Goal: Find specific page/section: Find specific page/section

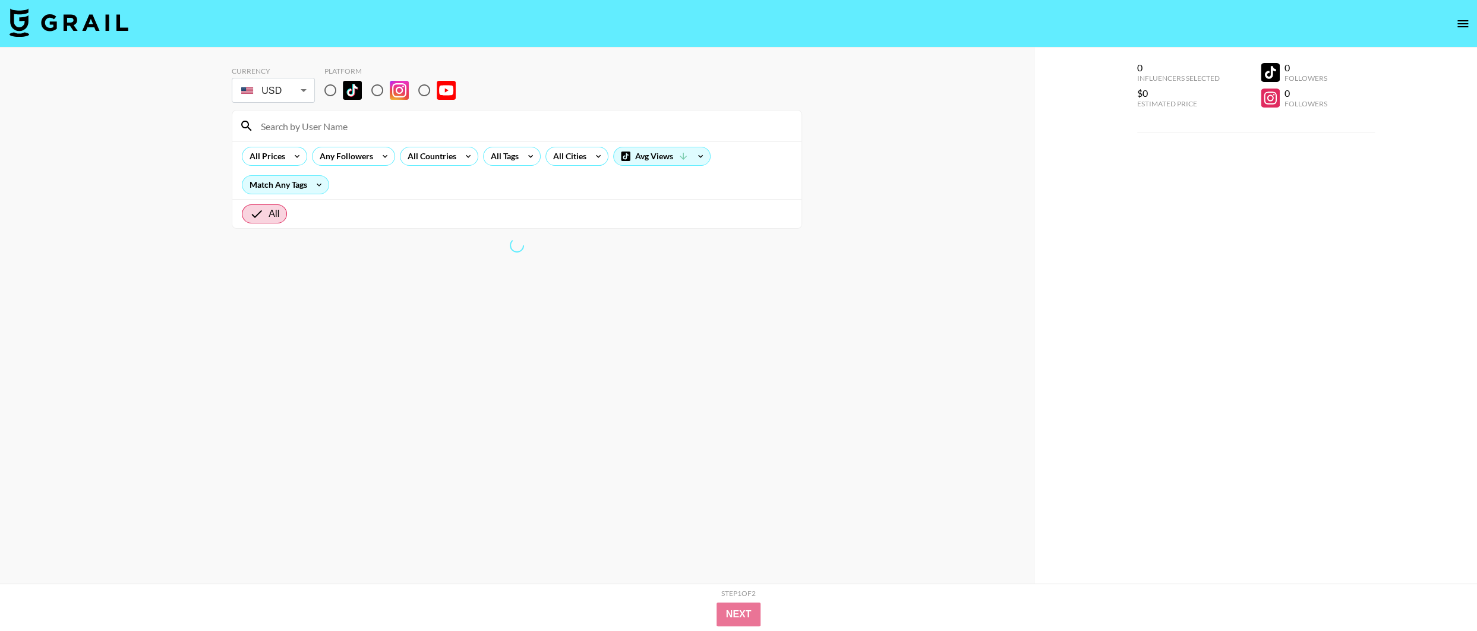
click at [324, 91] on input "radio" at bounding box center [330, 90] width 25 height 25
radio input "true"
click at [329, 91] on input "radio" at bounding box center [330, 90] width 25 height 25
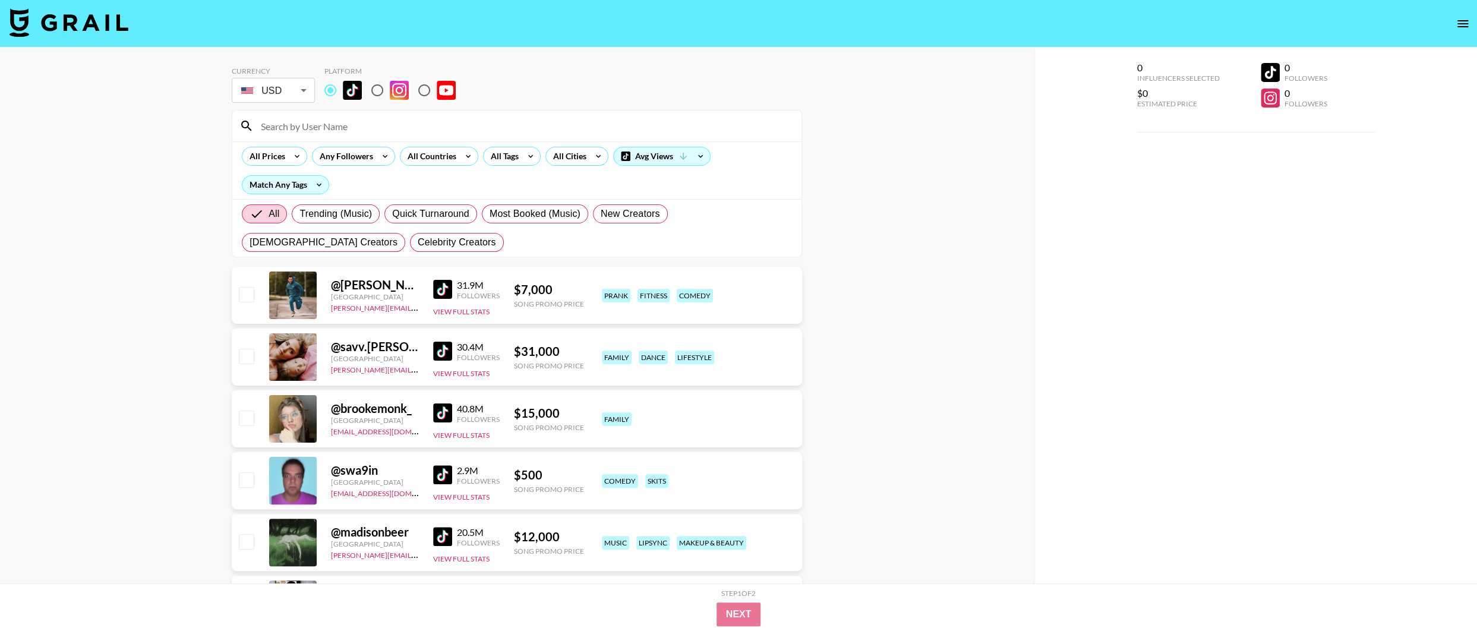
click at [329, 94] on input "radio" at bounding box center [330, 90] width 25 height 25
click at [329, 129] on input at bounding box center [524, 125] width 541 height 19
paste input "anissiennaa"
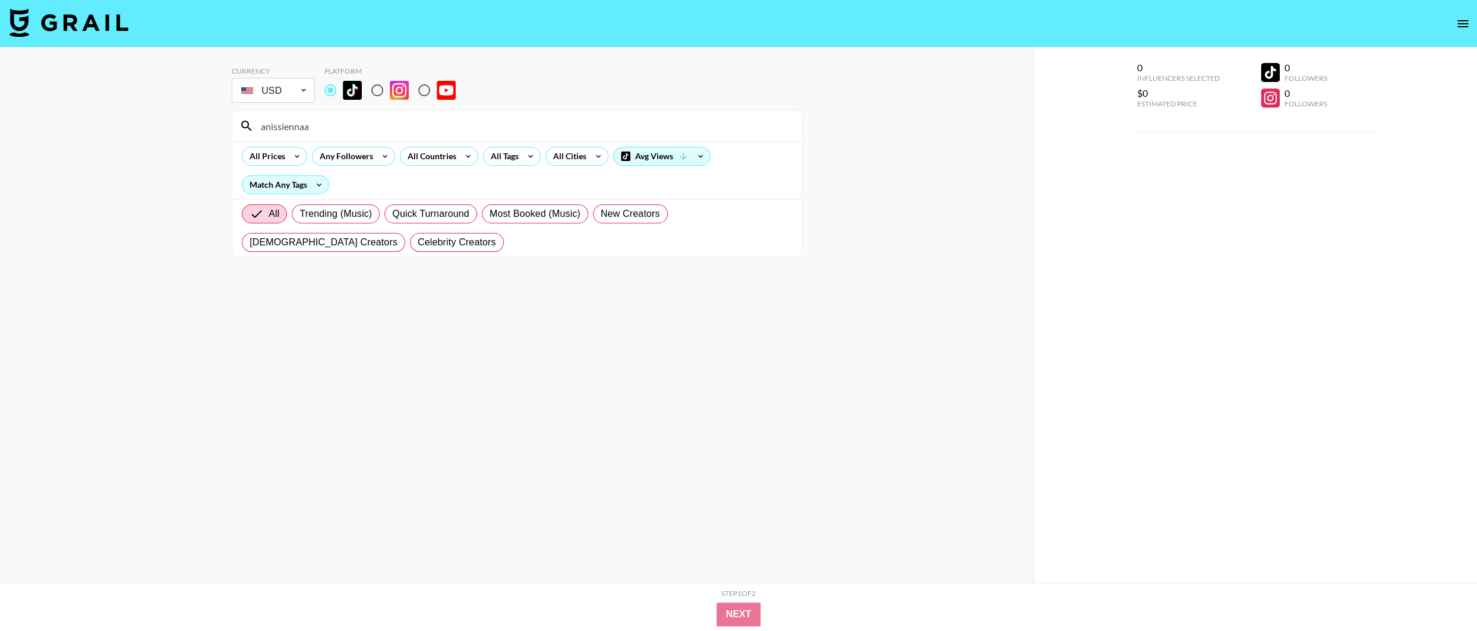
type input "anissiennaa"
click at [421, 137] on div "anissiennaa" at bounding box center [516, 125] width 569 height 31
click at [386, 127] on input "anissiennaa" at bounding box center [524, 125] width 541 height 19
